Goal: Navigation & Orientation: Find specific page/section

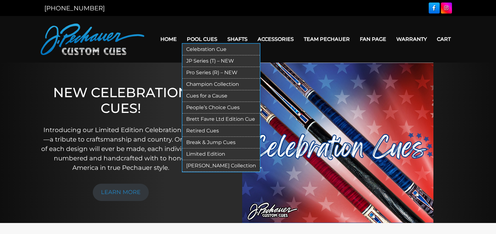
click at [205, 128] on link "Retired Cues" at bounding box center [221, 131] width 77 height 12
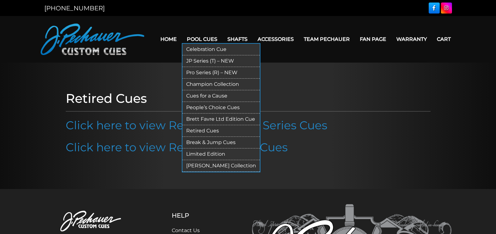
click at [215, 117] on link "Brett Favre Ltd Edition Cue" at bounding box center [221, 120] width 77 height 12
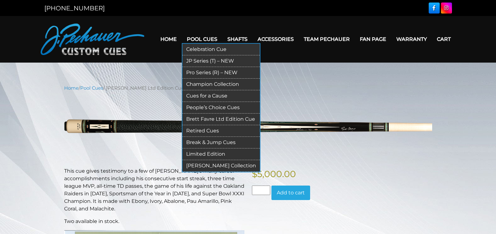
click at [213, 70] on link "Pro Series (R) – NEW" at bounding box center [221, 73] width 77 height 12
